Goal: Task Accomplishment & Management: Complete application form

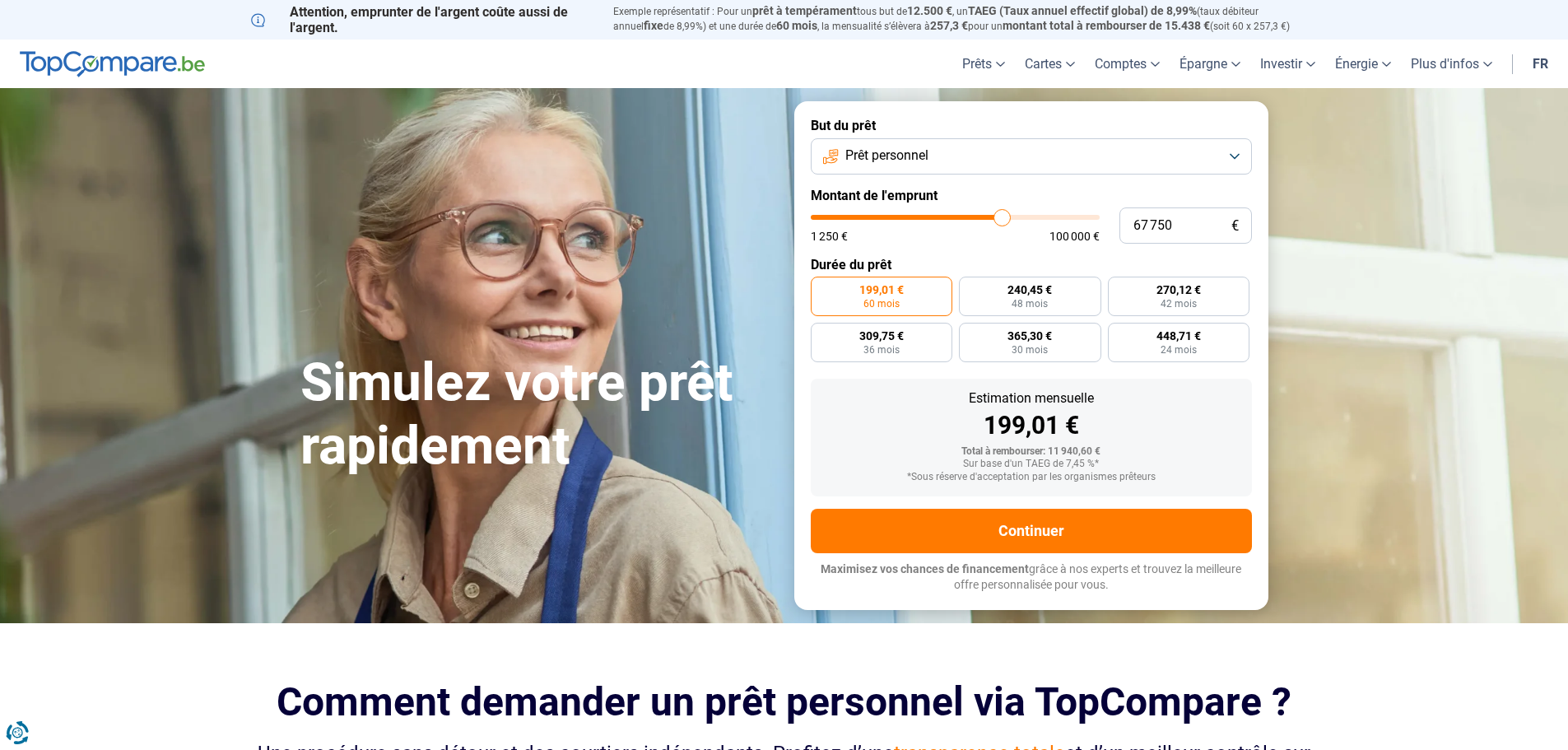
type input "75 500"
type input "75500"
type input "79 250"
type input "79250"
type input "82 500"
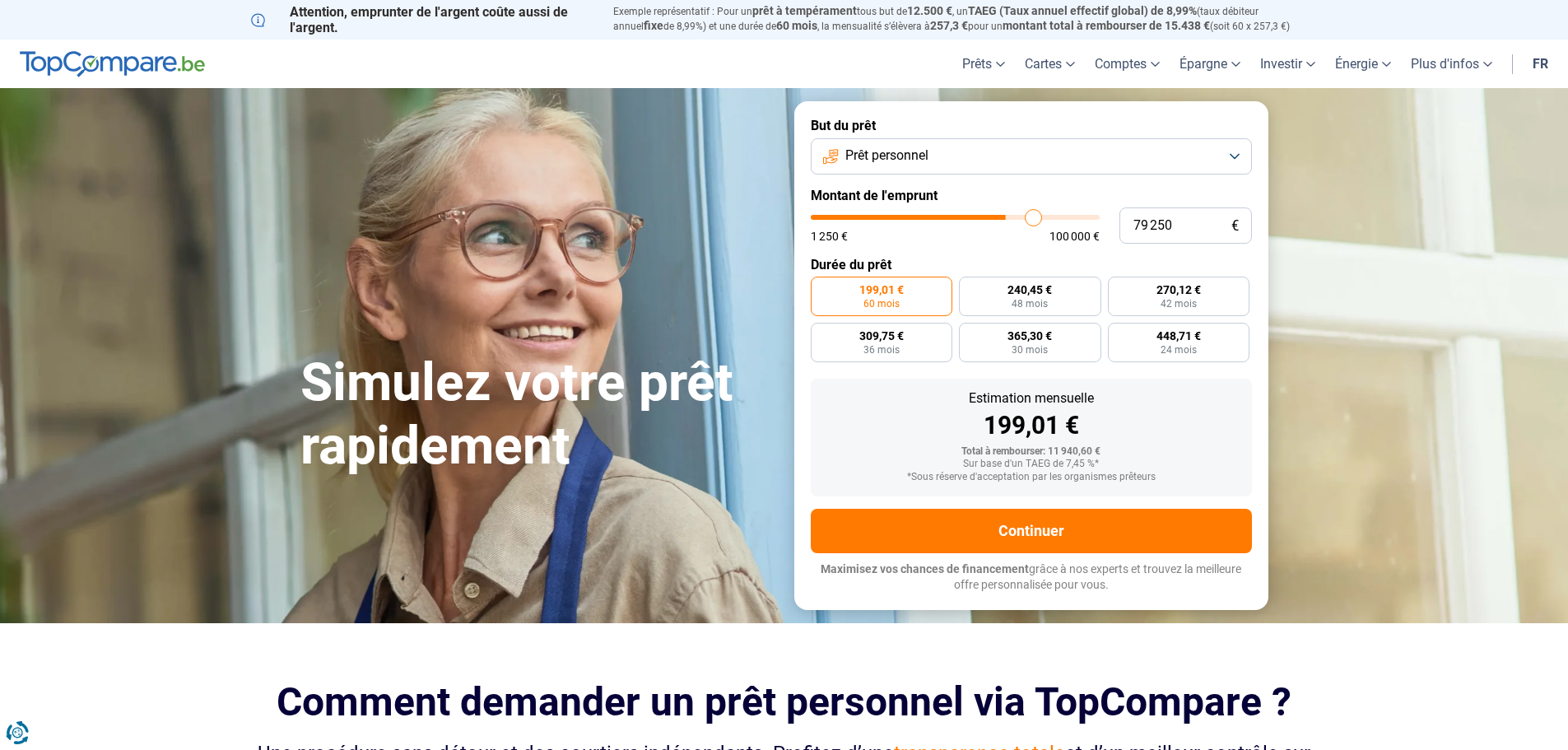
type input "82500"
type input "85 750"
type input "85750"
type input "89 500"
type input "89500"
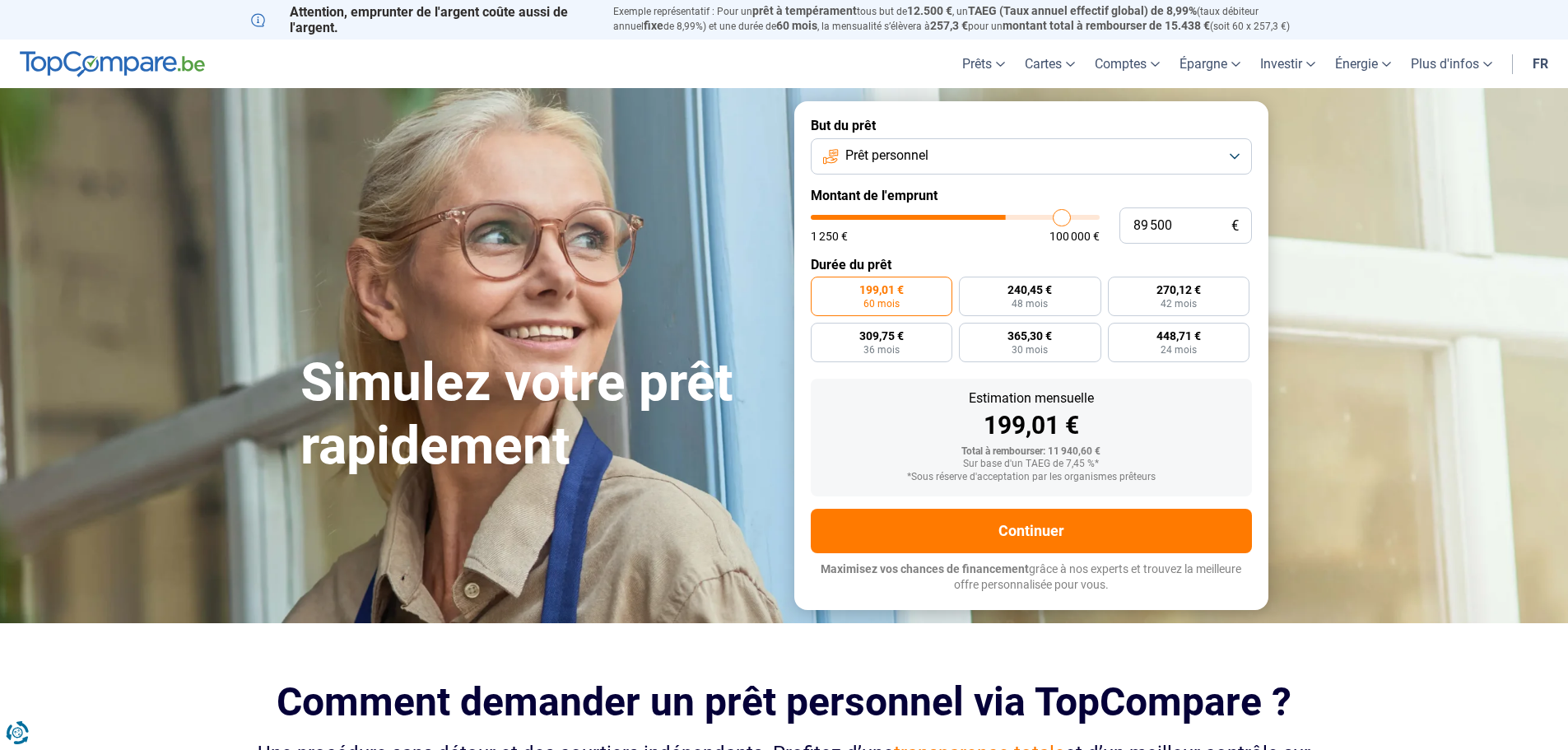
type input "92 750"
type input "92750"
type input "95 750"
type input "95750"
type input "97 500"
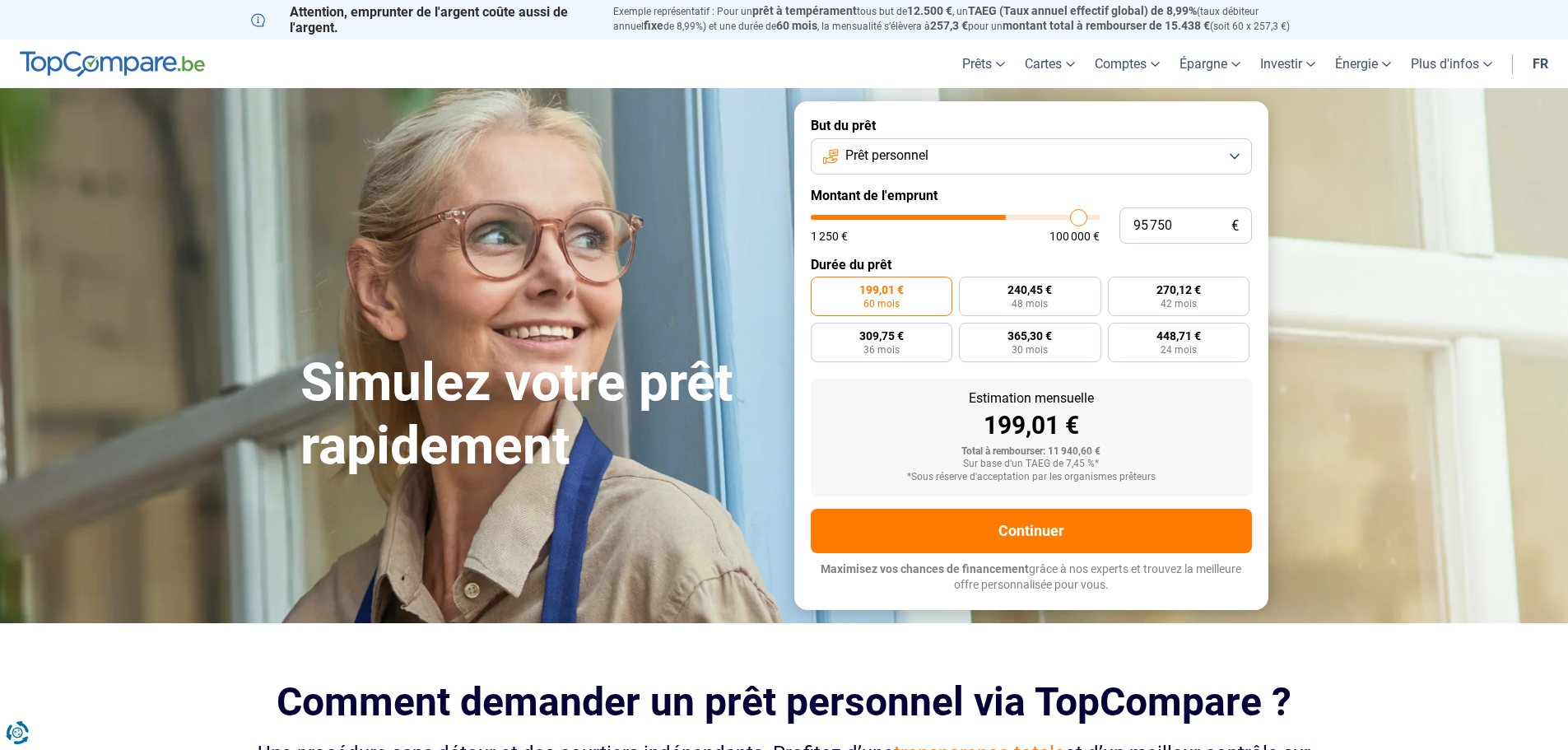
type input "97500"
type input "98 000"
type input "98000"
type input "99 250"
type input "99250"
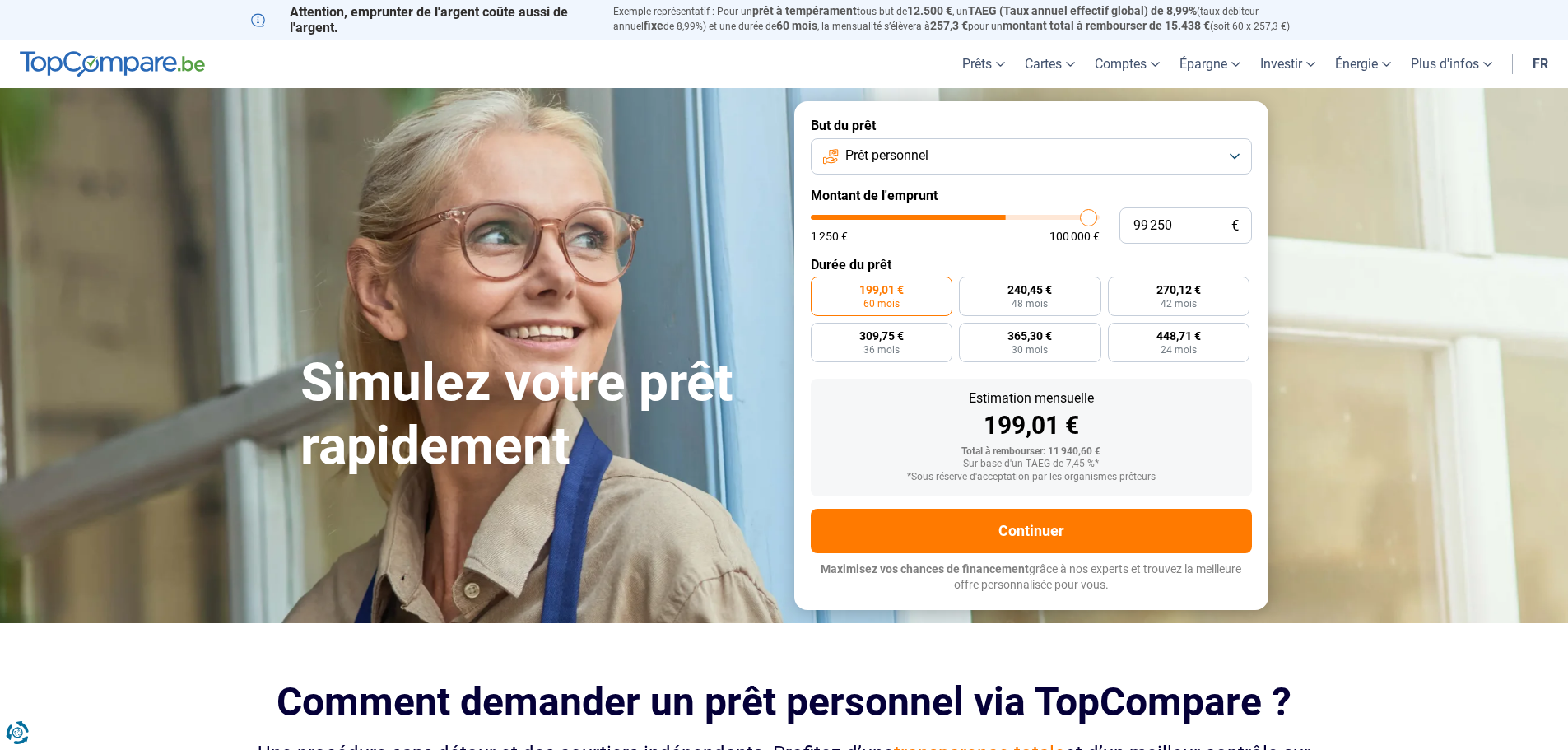
type input "100 000"
type input "100000"
click at [1100, 219] on input "range" at bounding box center [955, 217] width 289 height 5
radio input "false"
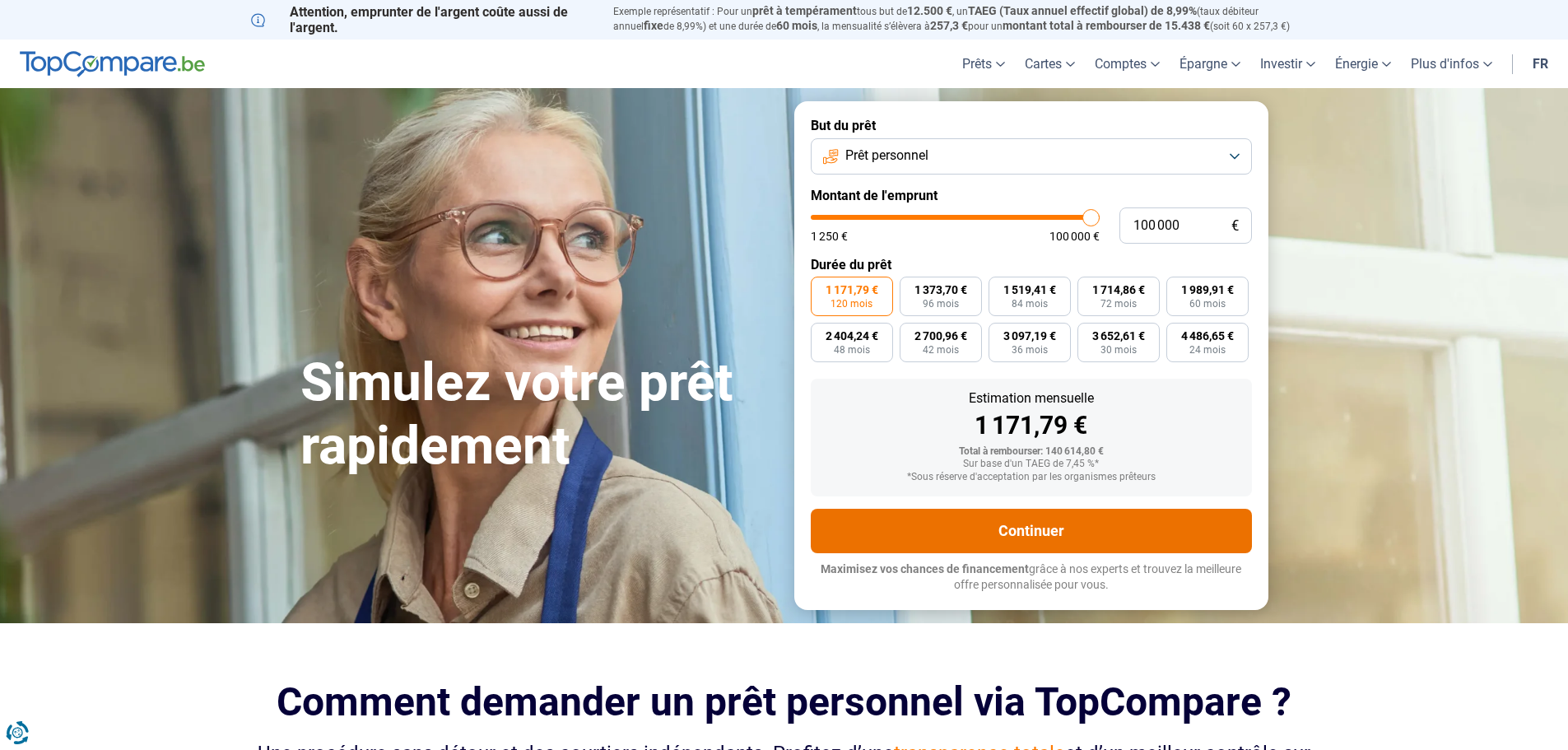
click at [1052, 529] on button "Continuer" at bounding box center [1031, 531] width 441 height 45
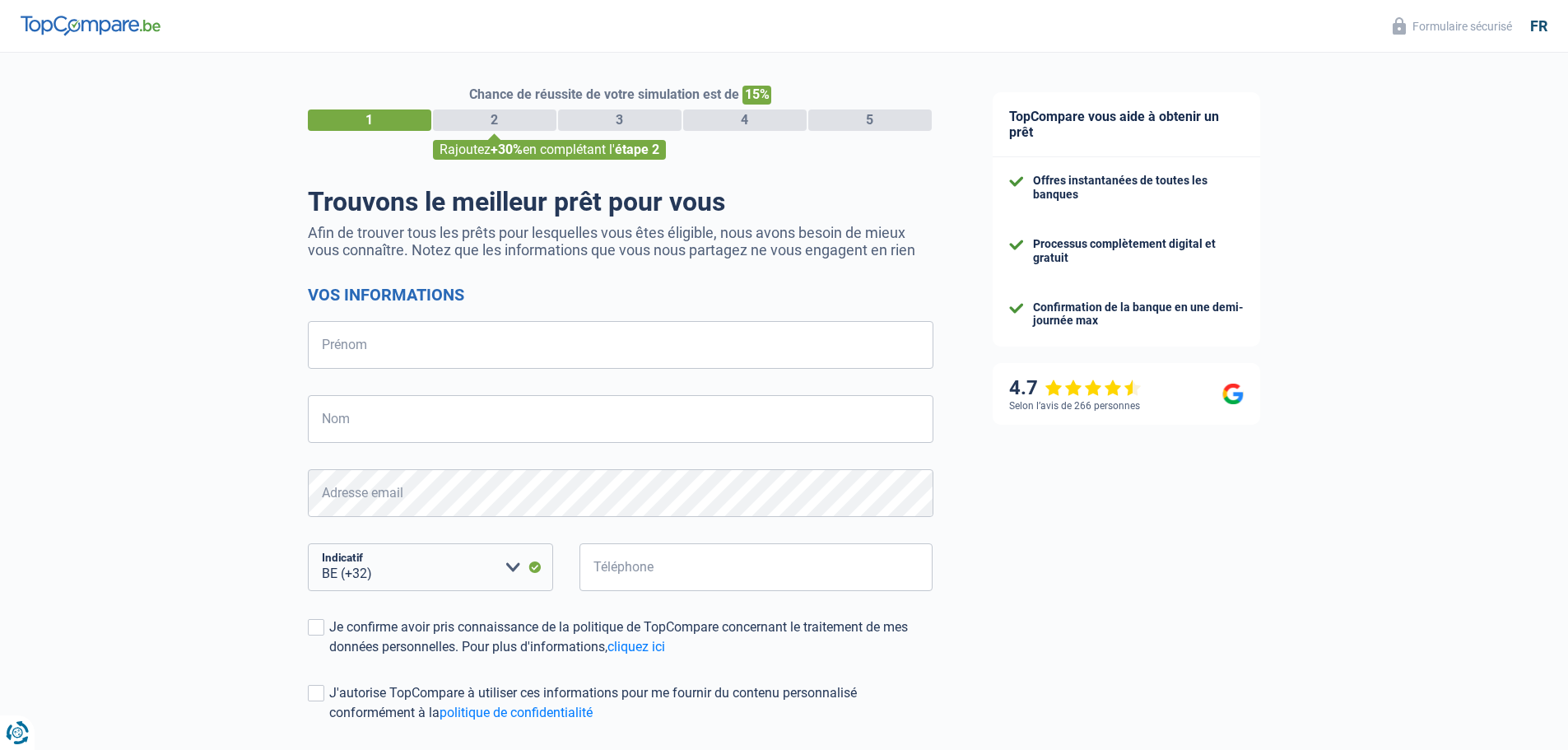
select select "32"
